Goal: Information Seeking & Learning: Learn about a topic

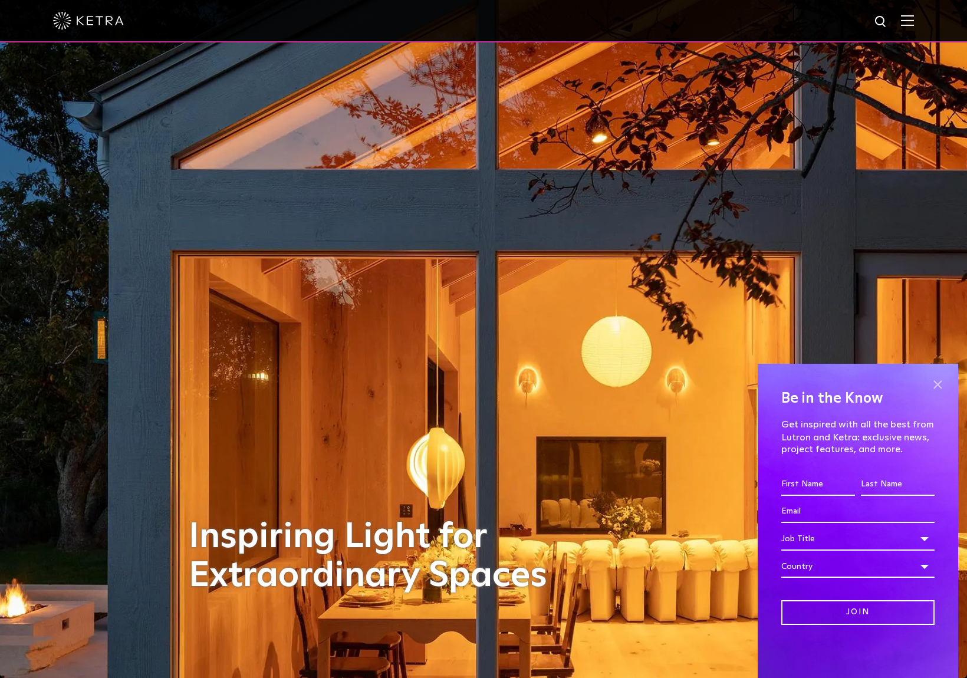
click at [936, 381] on span at bounding box center [938, 385] width 18 height 18
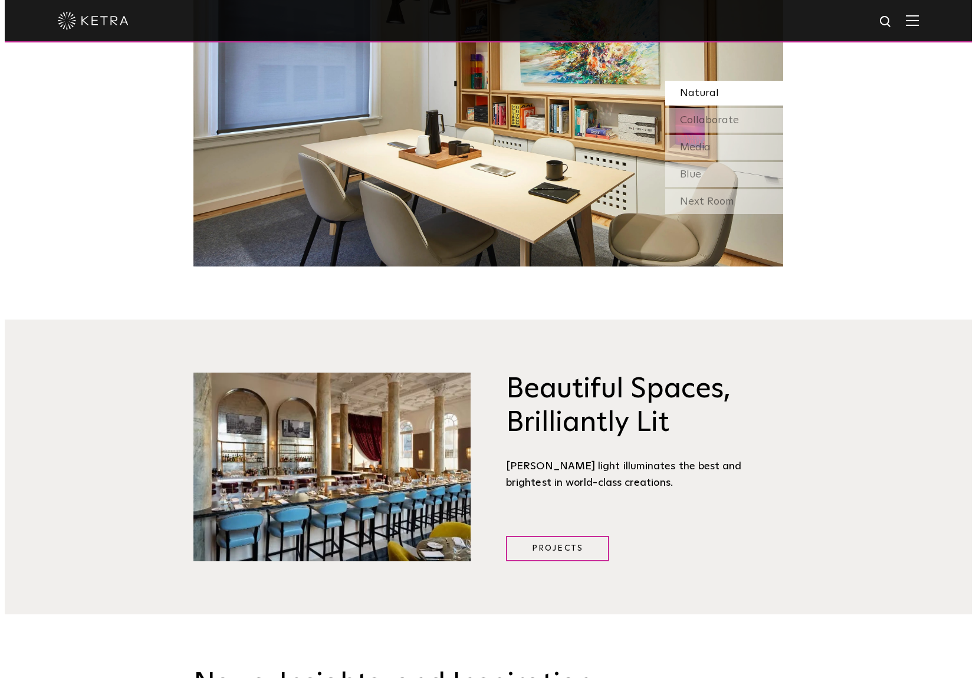
scroll to position [830, 0]
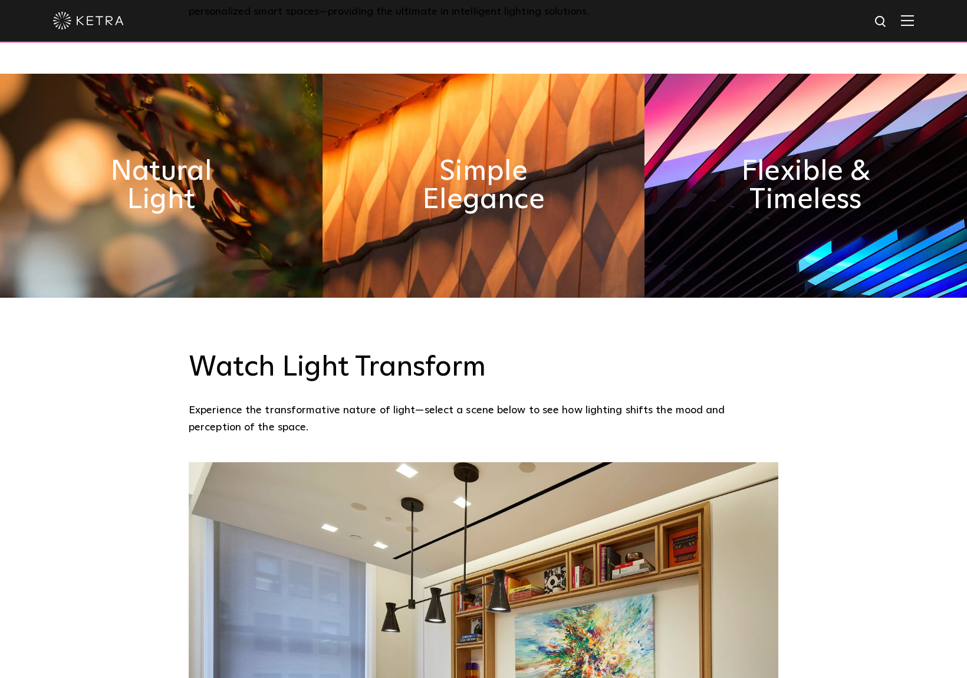
click at [913, 16] on img at bounding box center [907, 20] width 13 height 11
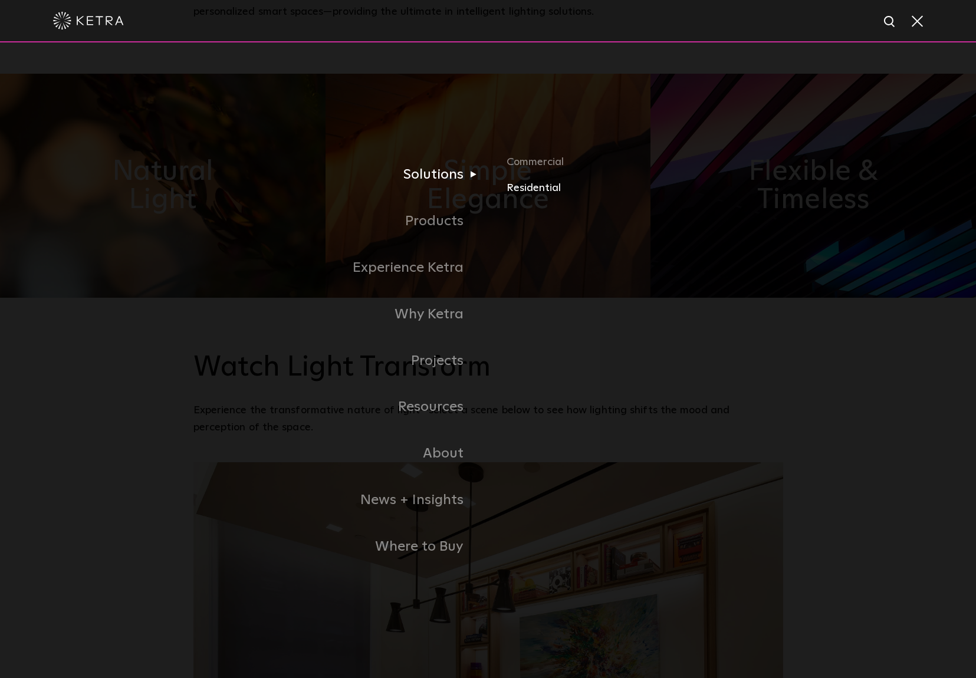
click at [517, 191] on link "Residential" at bounding box center [645, 187] width 276 height 17
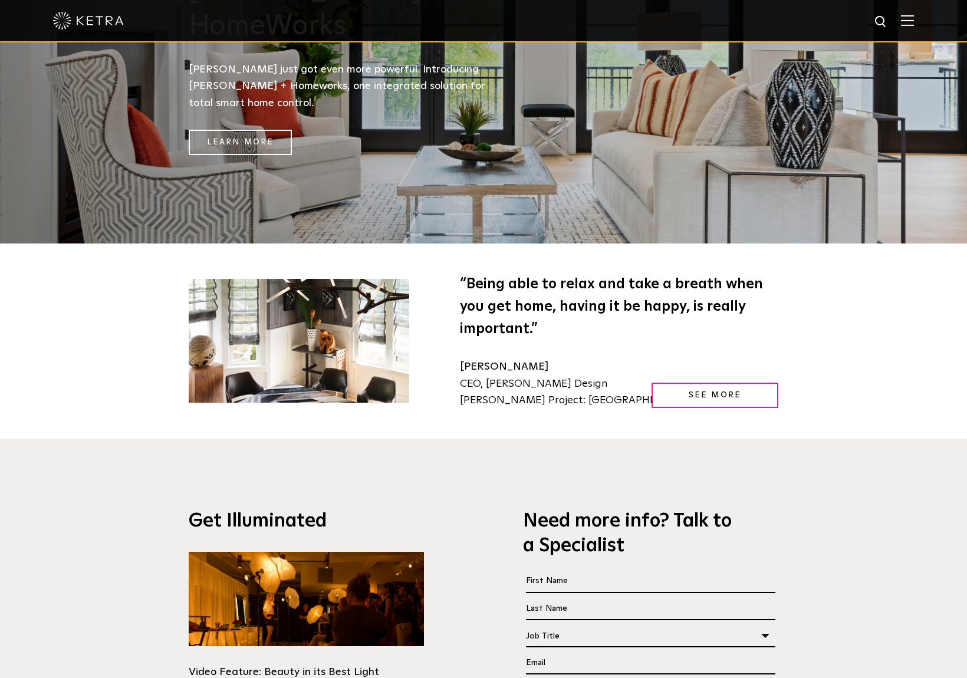
scroll to position [2254, 0]
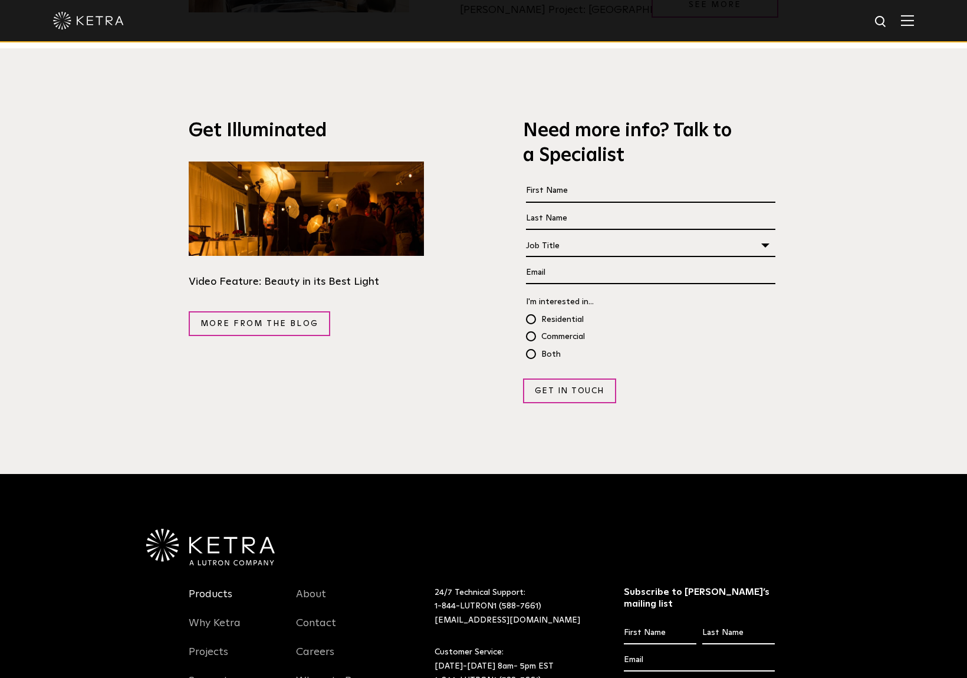
click at [224, 588] on link "Products" at bounding box center [211, 601] width 44 height 27
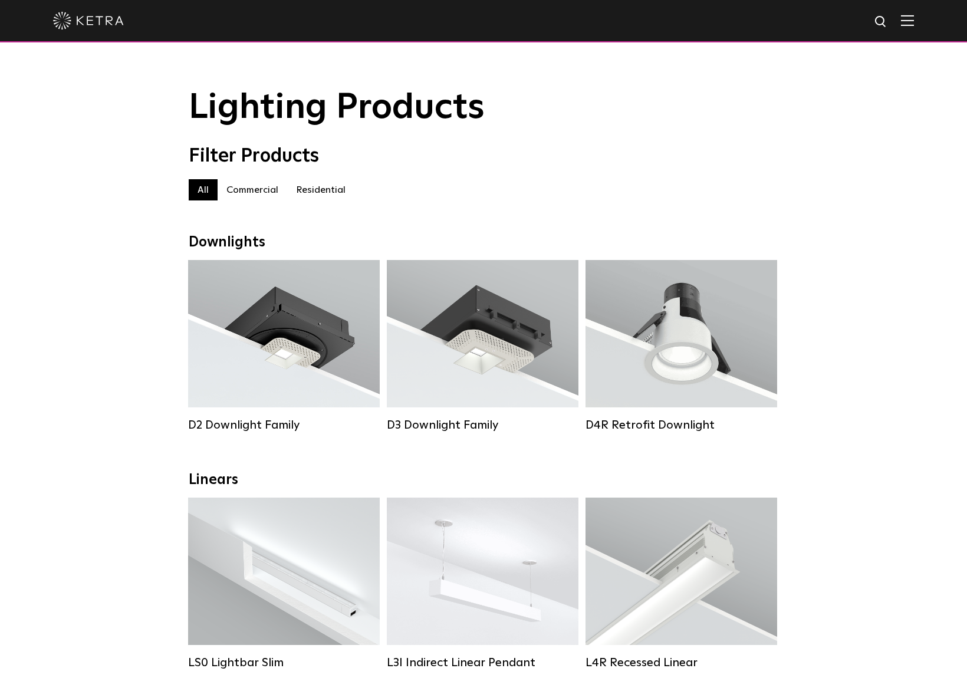
click at [331, 185] on label "Residential" at bounding box center [320, 189] width 67 height 21
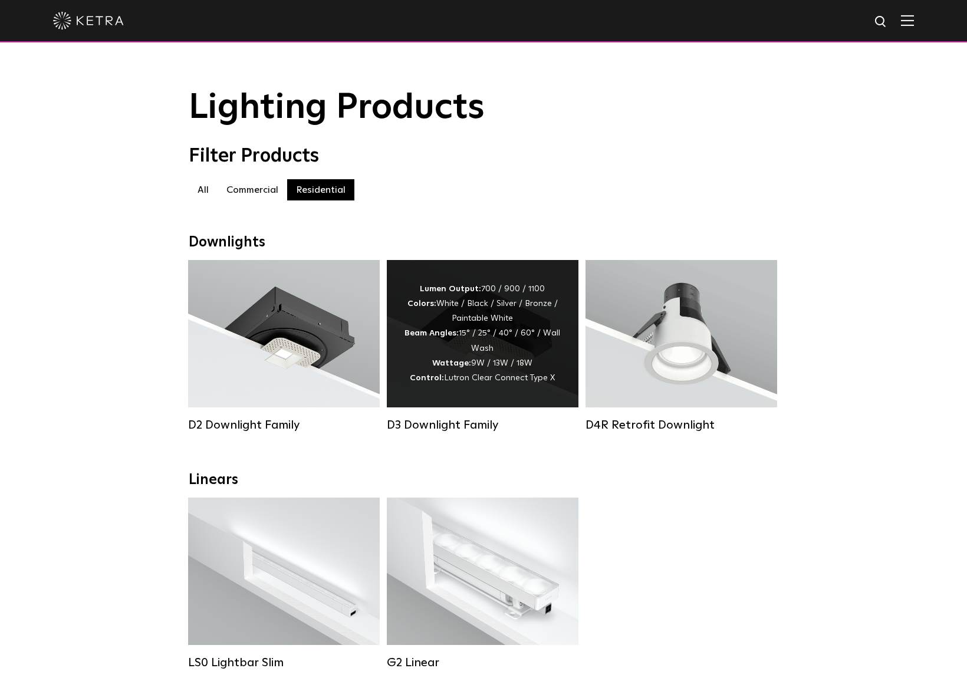
click at [541, 353] on div "Lumen Output: 700 / 900 / 1100 Colors: White / Black / Silver / Bronze / Painta…" at bounding box center [483, 334] width 156 height 104
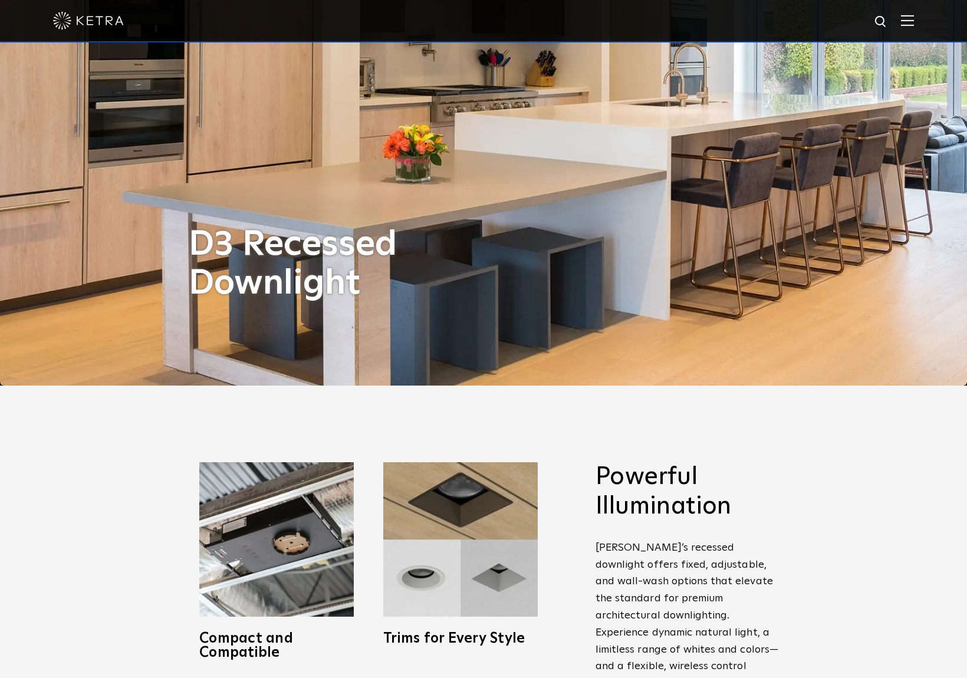
scroll to position [394, 0]
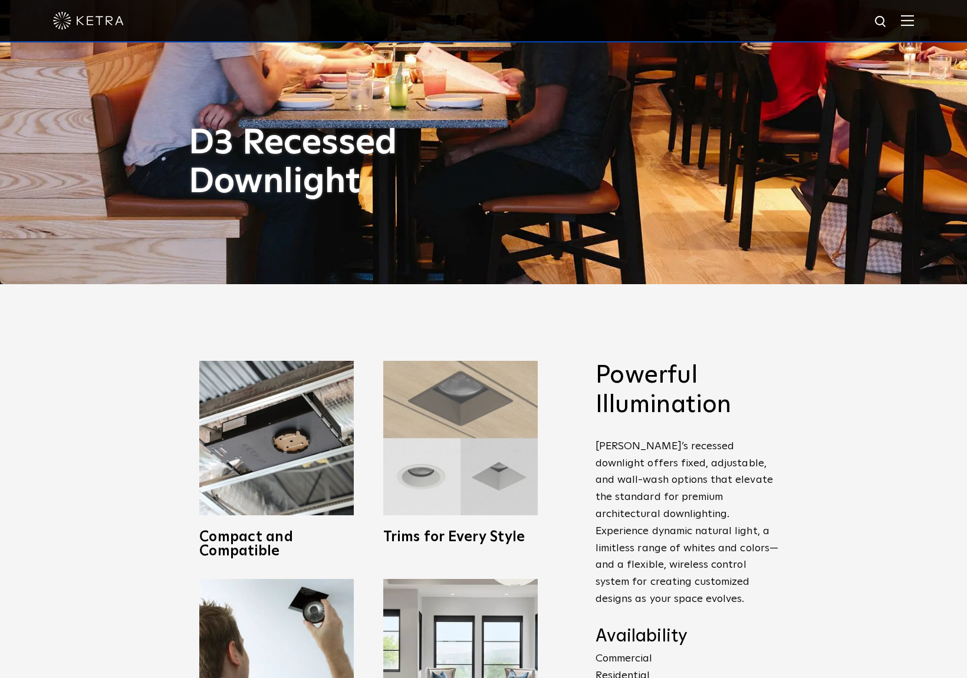
click at [431, 484] on img at bounding box center [460, 438] width 155 height 155
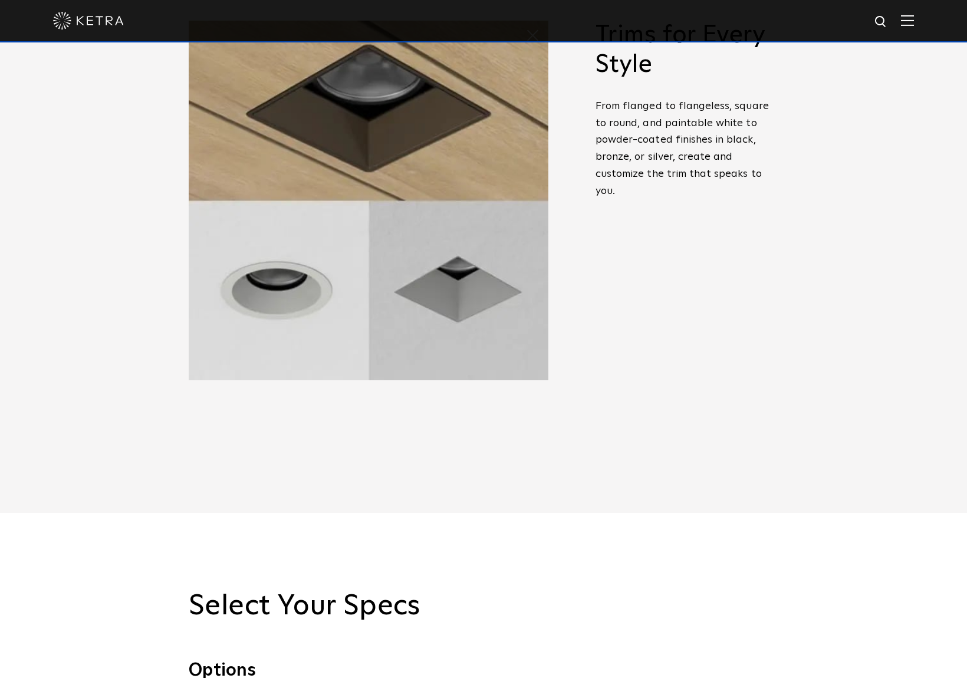
scroll to position [1128, 0]
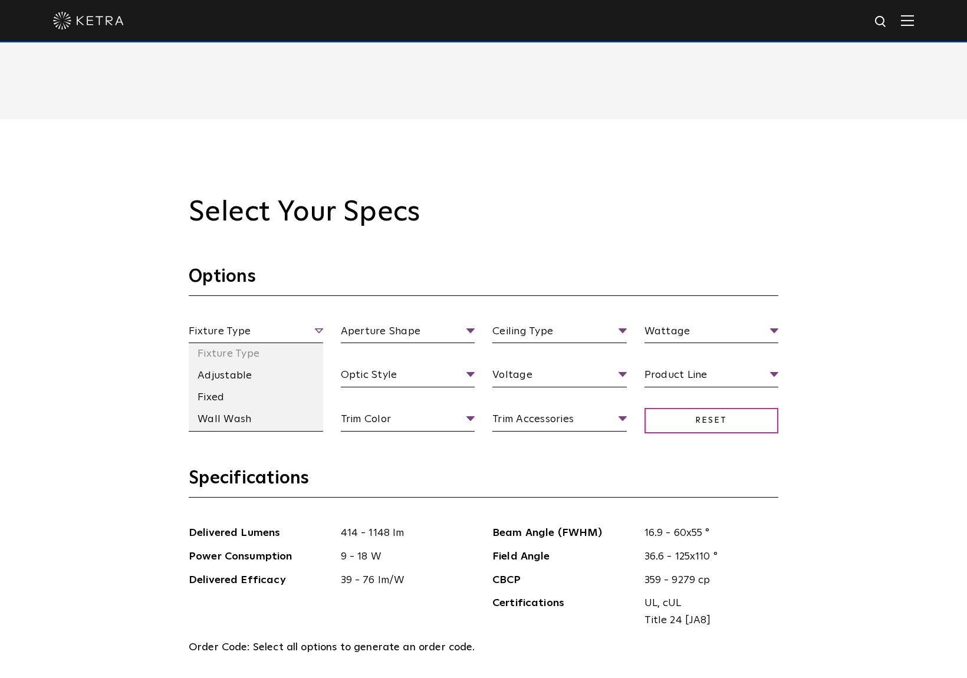
click at [307, 330] on span "Fixture Type" at bounding box center [256, 333] width 134 height 21
click at [255, 372] on li "Adjustable" at bounding box center [256, 376] width 134 height 22
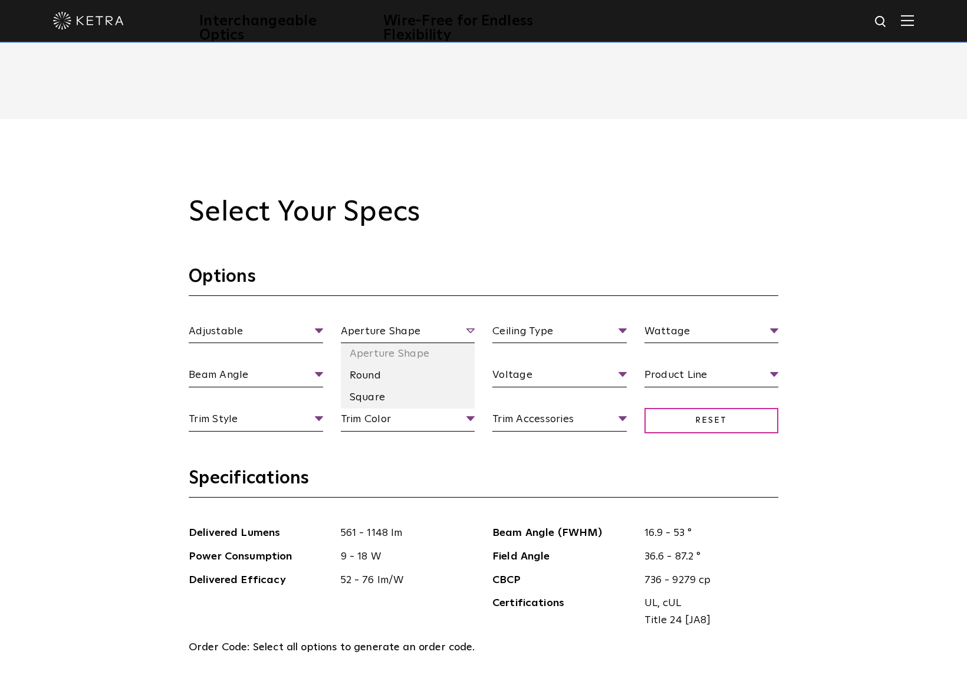
click at [385, 325] on span "Aperture Shape" at bounding box center [408, 333] width 134 height 21
click at [370, 376] on li "Round" at bounding box center [408, 376] width 134 height 22
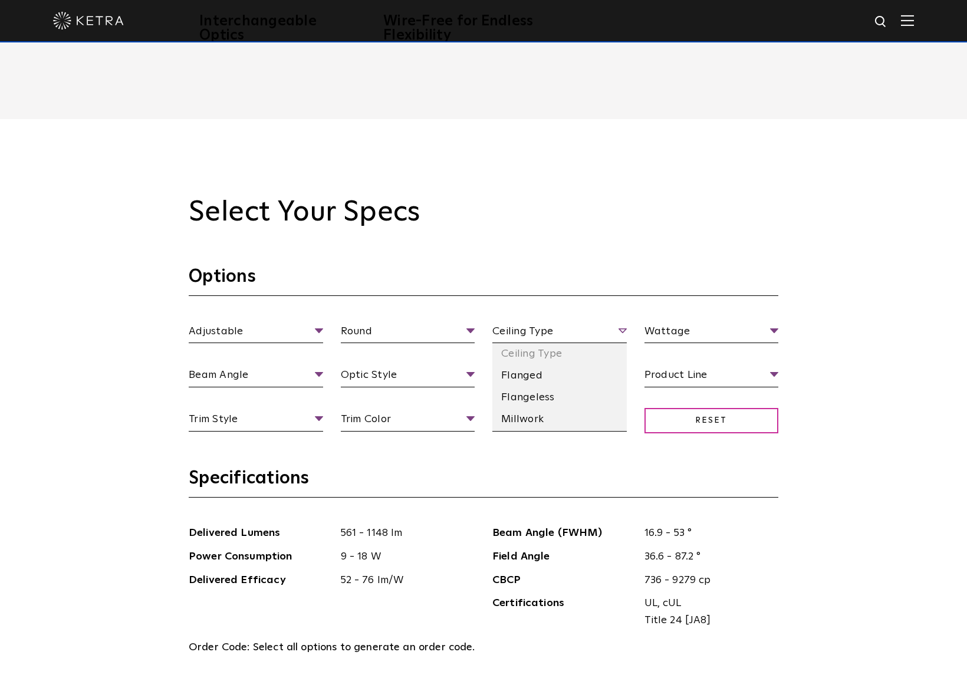
click at [520, 328] on span "Ceiling Type" at bounding box center [559, 333] width 134 height 21
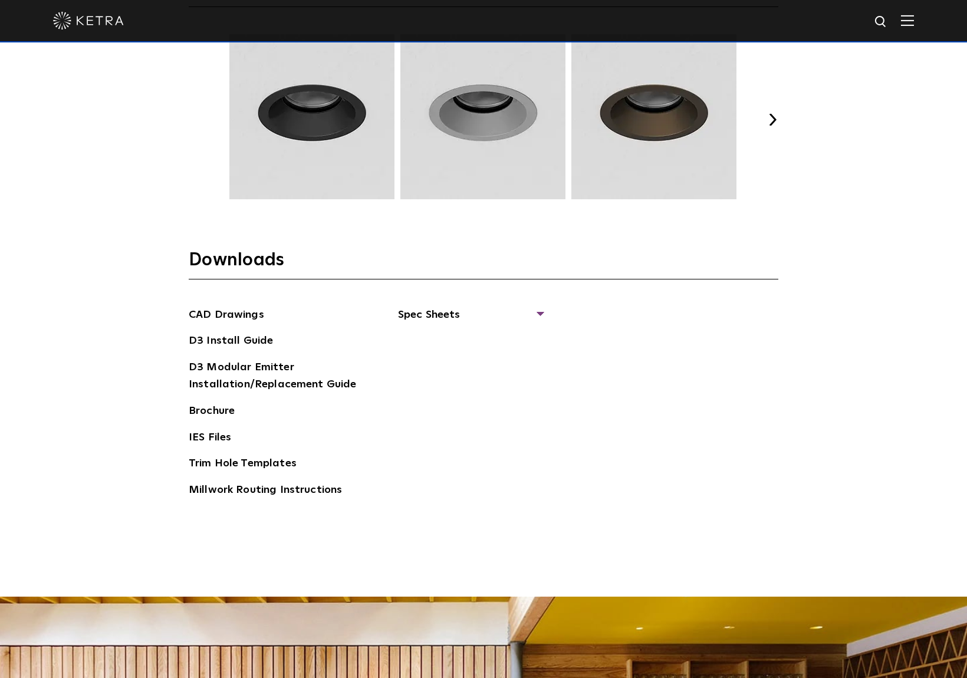
scroll to position [1778, 0]
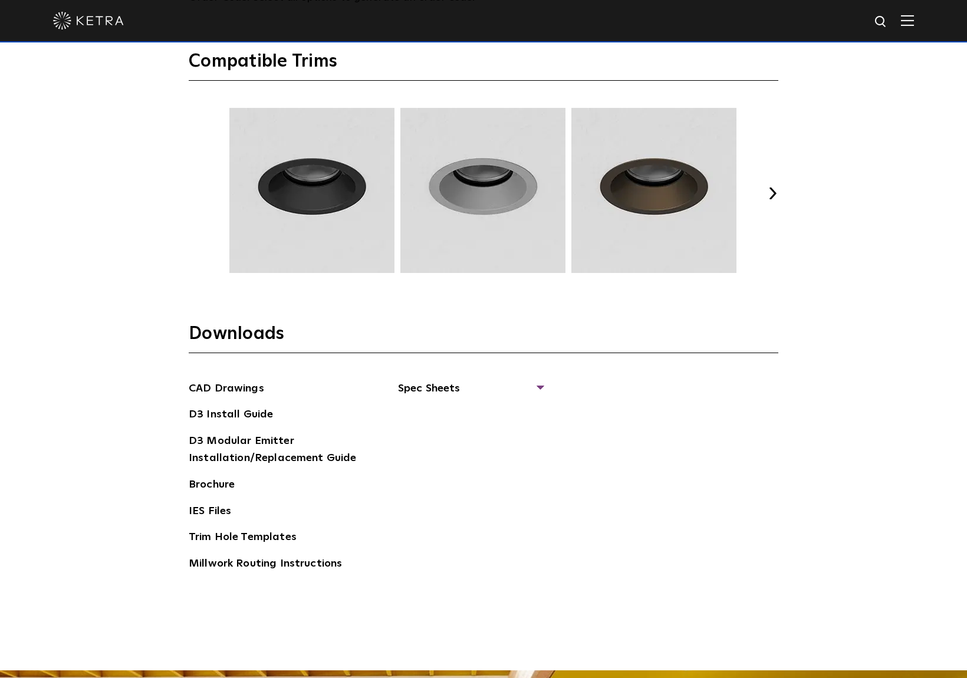
click at [313, 207] on img at bounding box center [312, 190] width 169 height 165
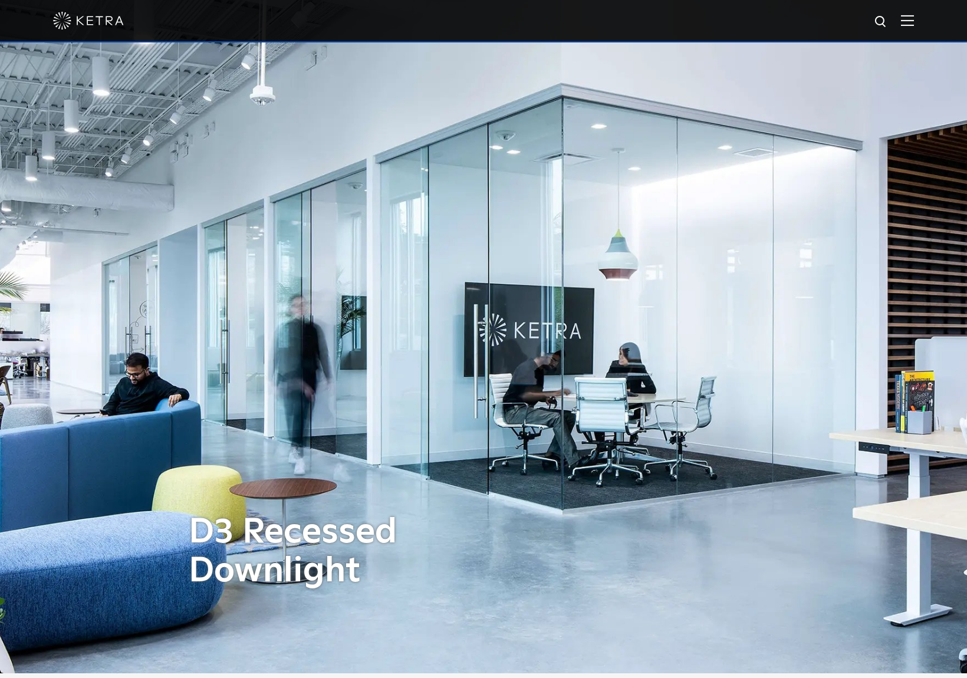
scroll to position [0, 0]
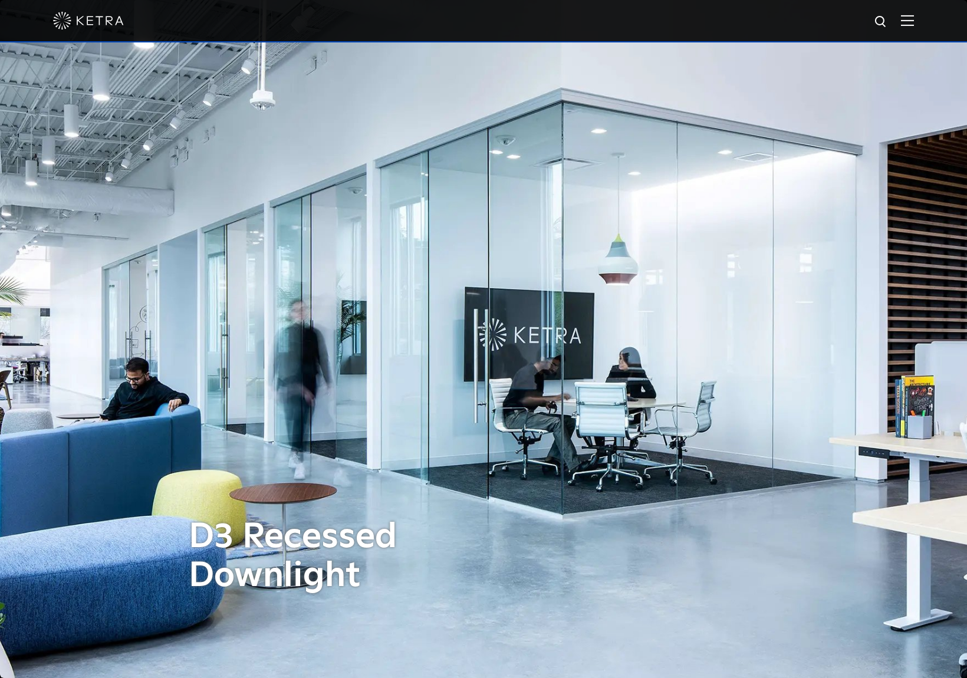
click at [914, 21] on img at bounding box center [907, 20] width 13 height 11
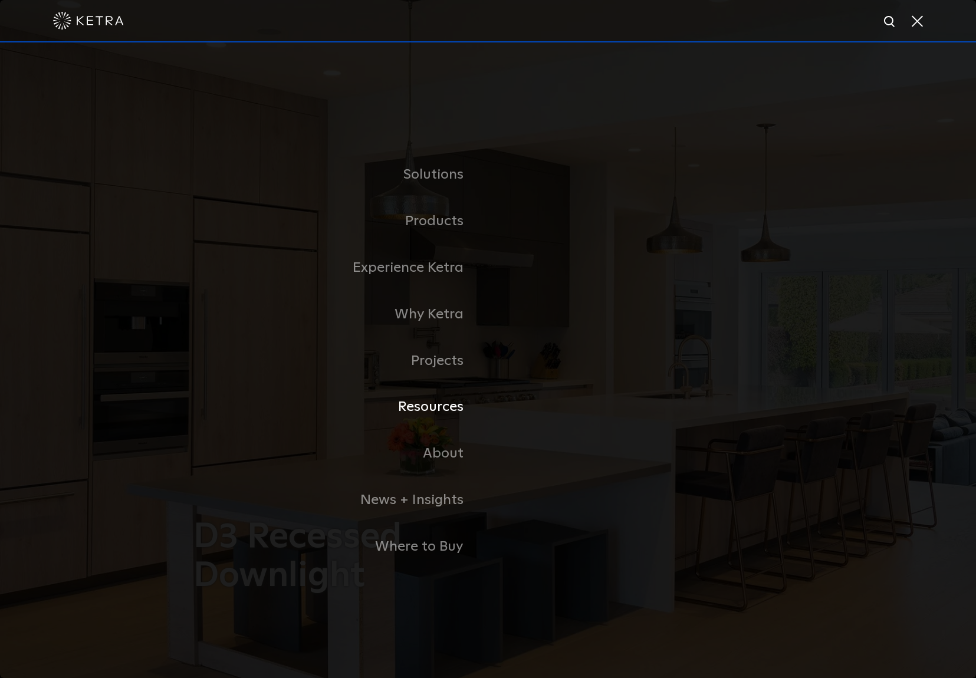
click at [435, 395] on link "Resources" at bounding box center [340, 407] width 295 height 47
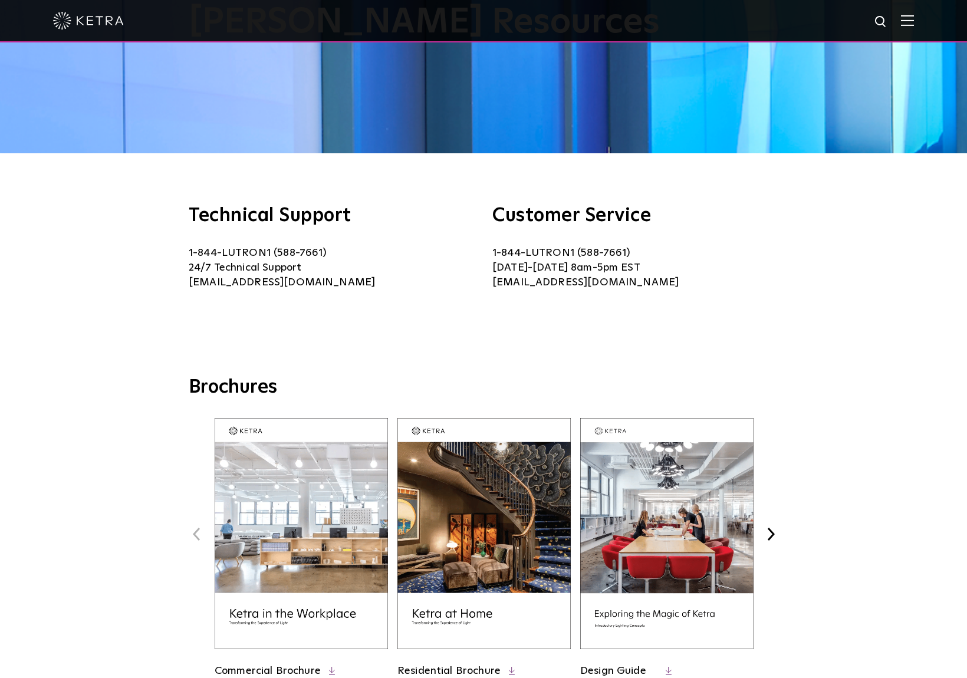
scroll to position [379, 0]
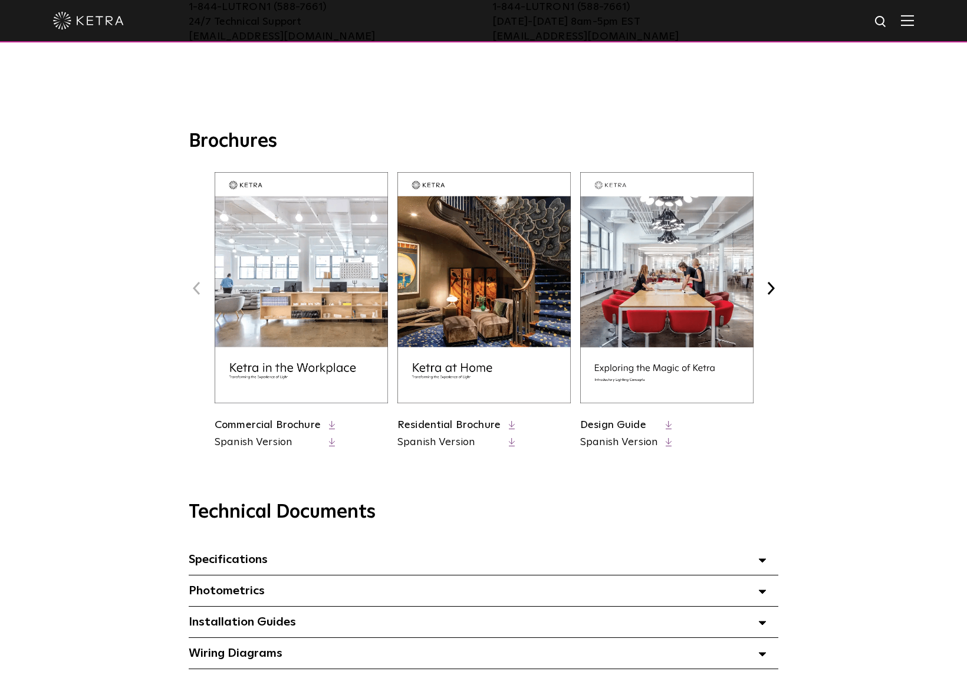
click at [471, 310] on img at bounding box center [483, 287] width 173 height 231
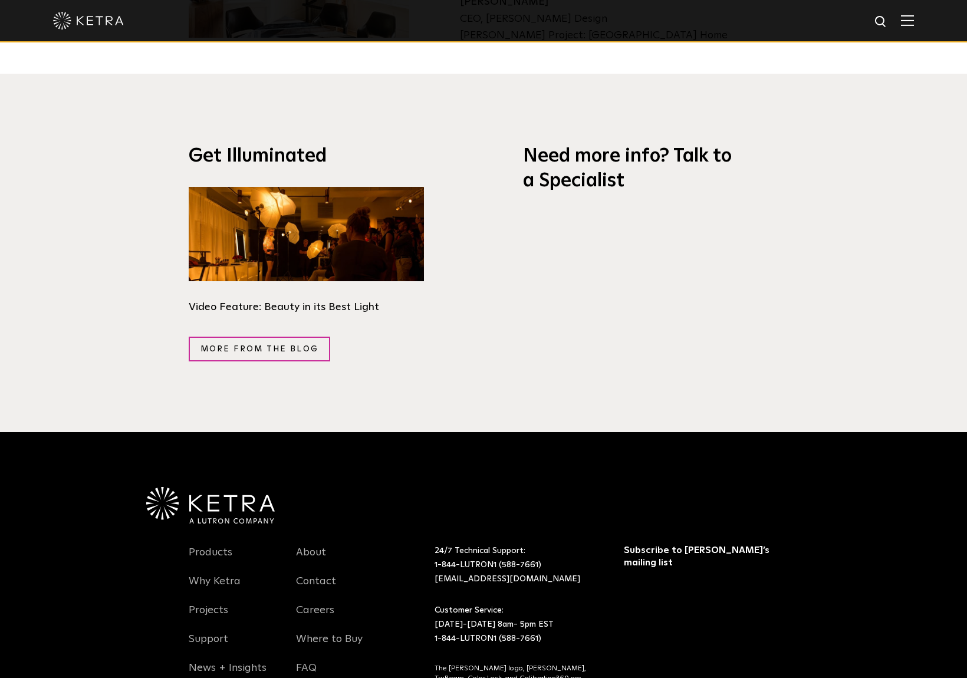
scroll to position [2254, 0]
